Goal: Task Accomplishment & Management: Use online tool/utility

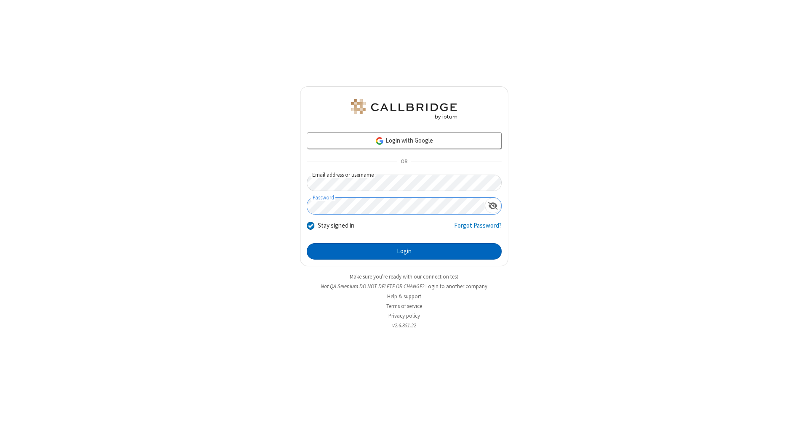
click at [404, 252] on button "Login" at bounding box center [404, 251] width 195 height 17
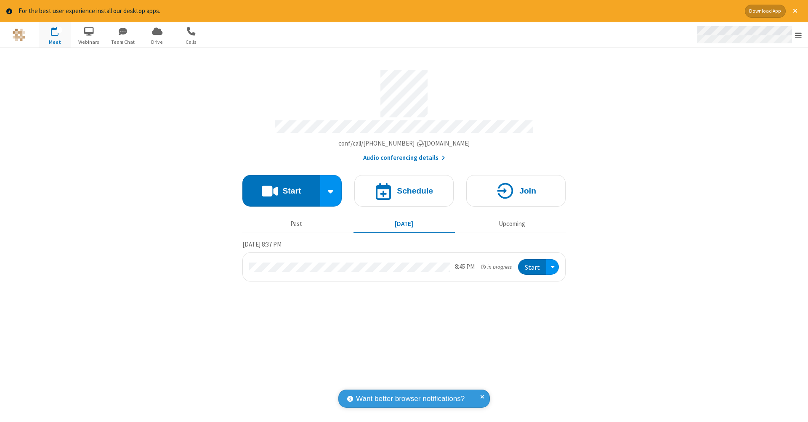
click at [798, 35] on span "Open menu" at bounding box center [798, 35] width 7 height 8
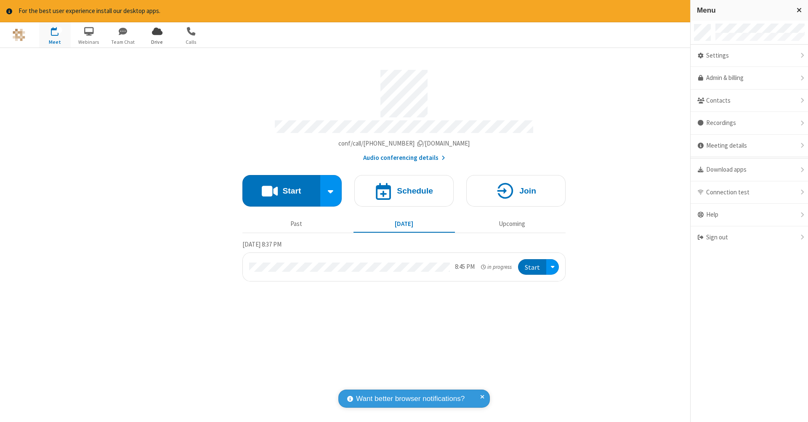
click at [157, 42] on span "Drive" at bounding box center [157, 42] width 32 height 8
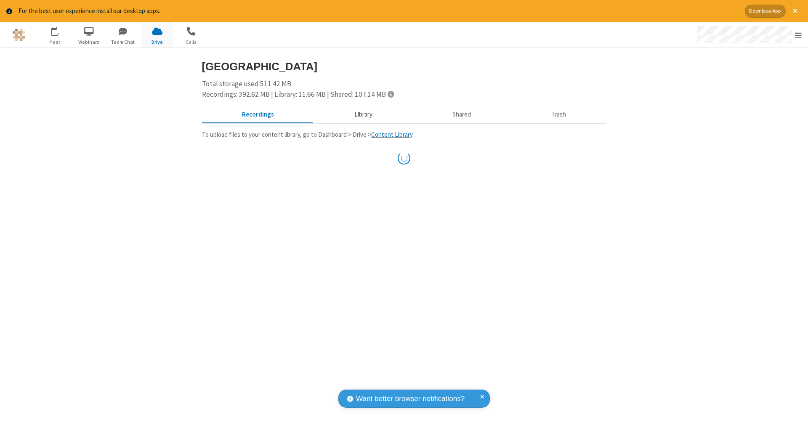
click at [362, 114] on button "Library" at bounding box center [363, 114] width 98 height 16
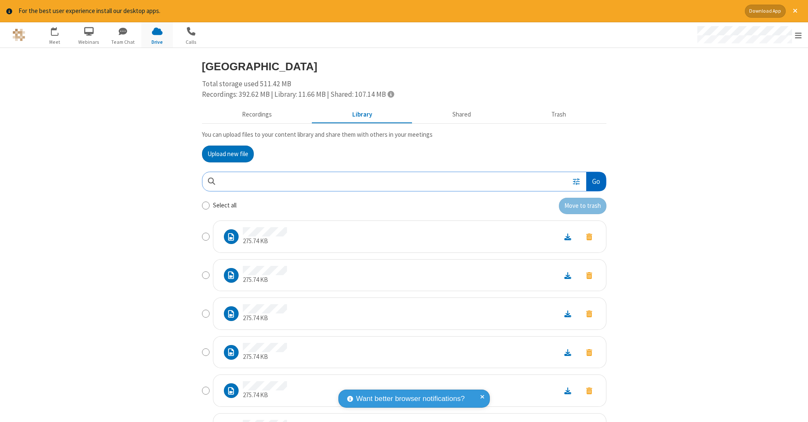
click at [593, 180] on button "Go" at bounding box center [595, 181] width 19 height 19
click at [224, 153] on button "Upload new file" at bounding box center [228, 154] width 52 height 17
